Goal: Information Seeking & Learning: Learn about a topic

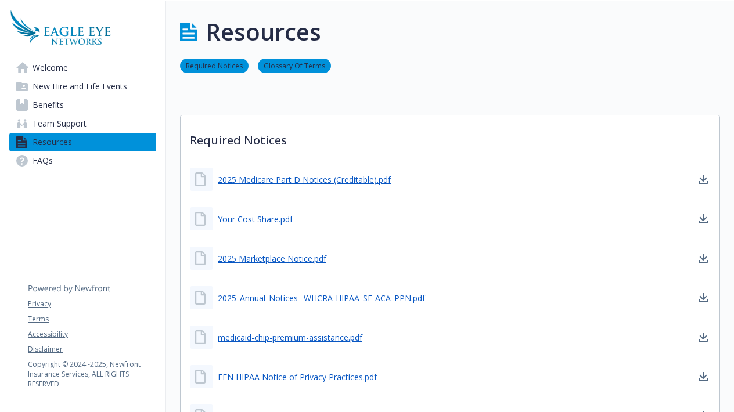
scroll to position [259, 0]
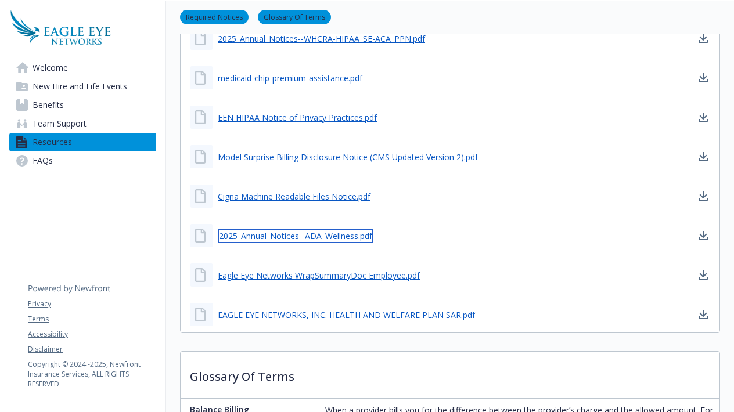
click at [290, 237] on link "2025_Annual_Notices--ADA_Wellness.pdf" at bounding box center [296, 236] width 156 height 15
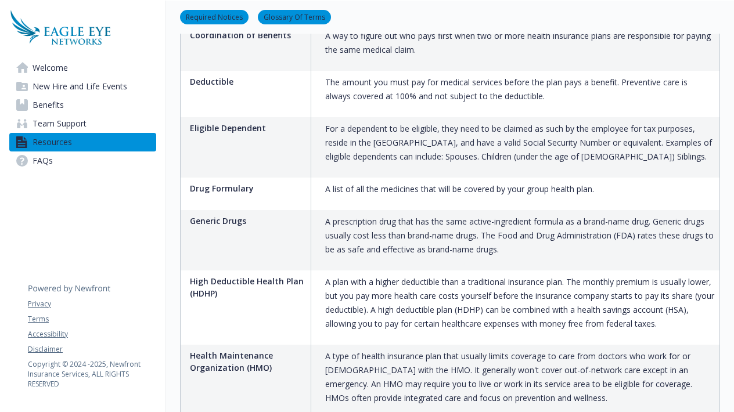
scroll to position [1283, 0]
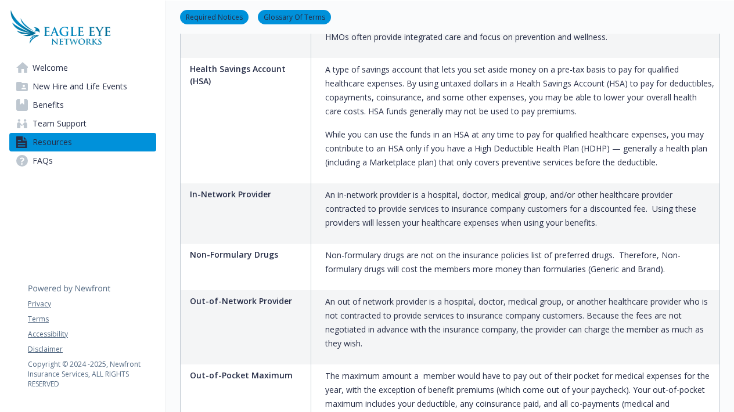
click at [81, 102] on link "Benefits" at bounding box center [82, 105] width 147 height 19
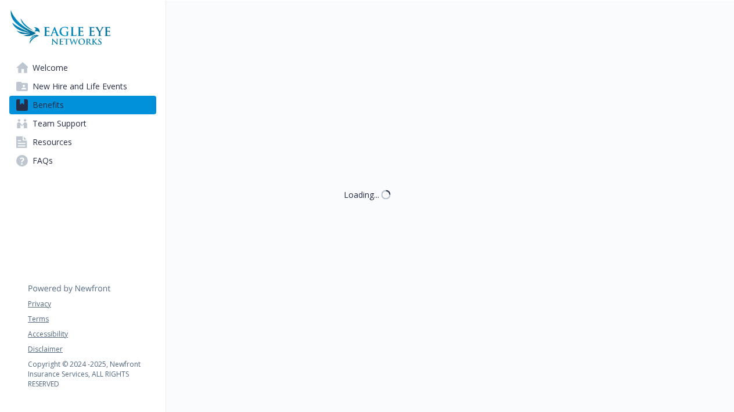
scroll to position [9, 0]
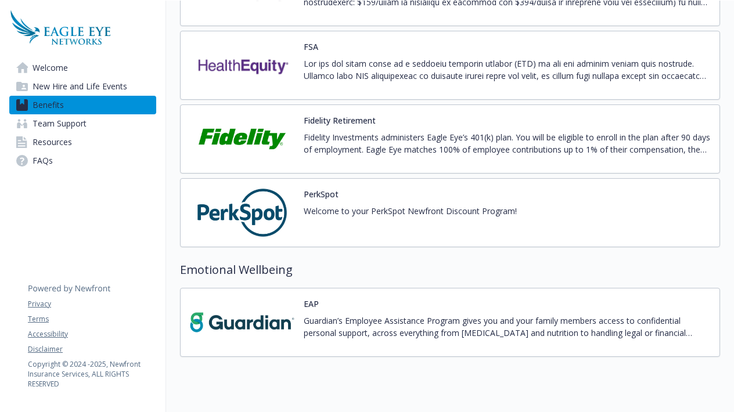
click at [301, 214] on div "PerkSpot Welcome to your PerkSpot Newfront Discount Program!" at bounding box center [353, 212] width 327 height 49
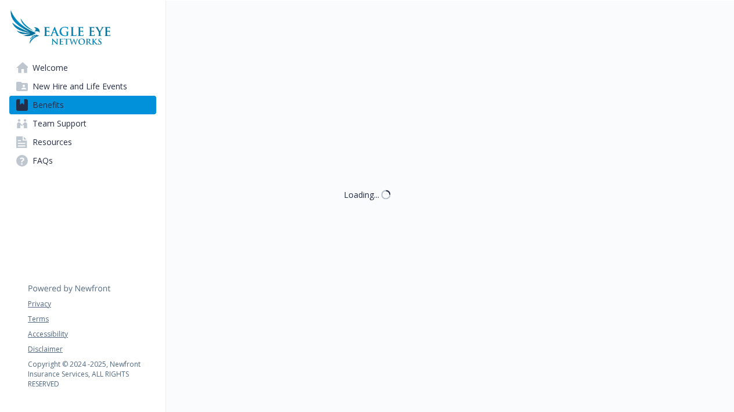
scroll to position [9, 0]
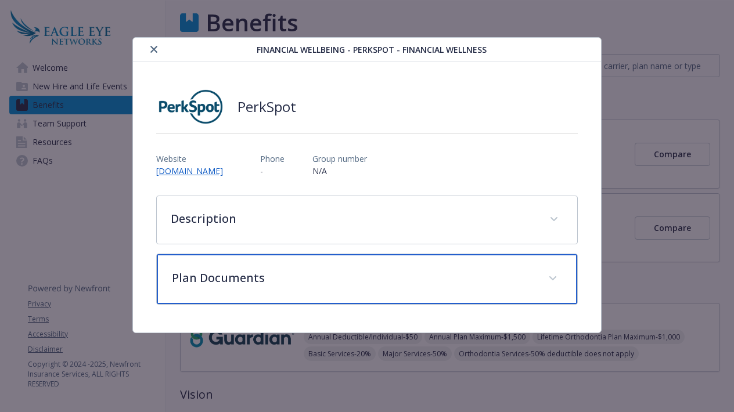
click at [289, 287] on div "Plan Documents" at bounding box center [367, 279] width 421 height 50
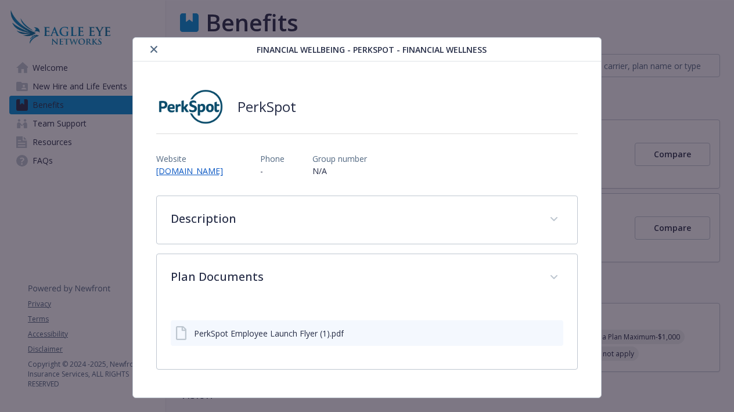
click at [217, 172] on link "[DOMAIN_NAME]" at bounding box center [194, 170] width 76 height 11
